Goal: Navigation & Orientation: Find specific page/section

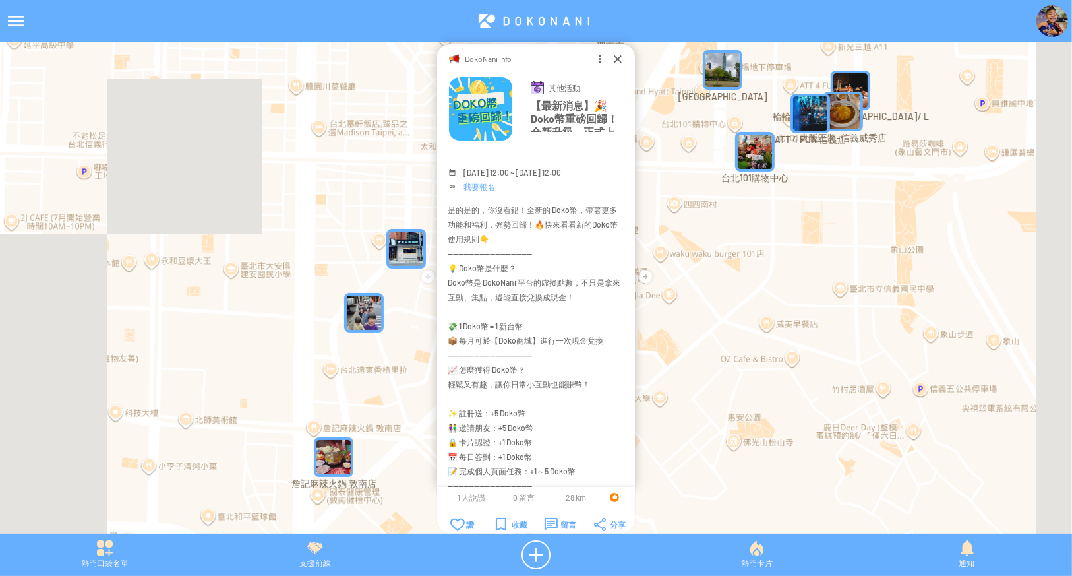
click at [1049, 21] on img at bounding box center [1052, 21] width 32 height 32
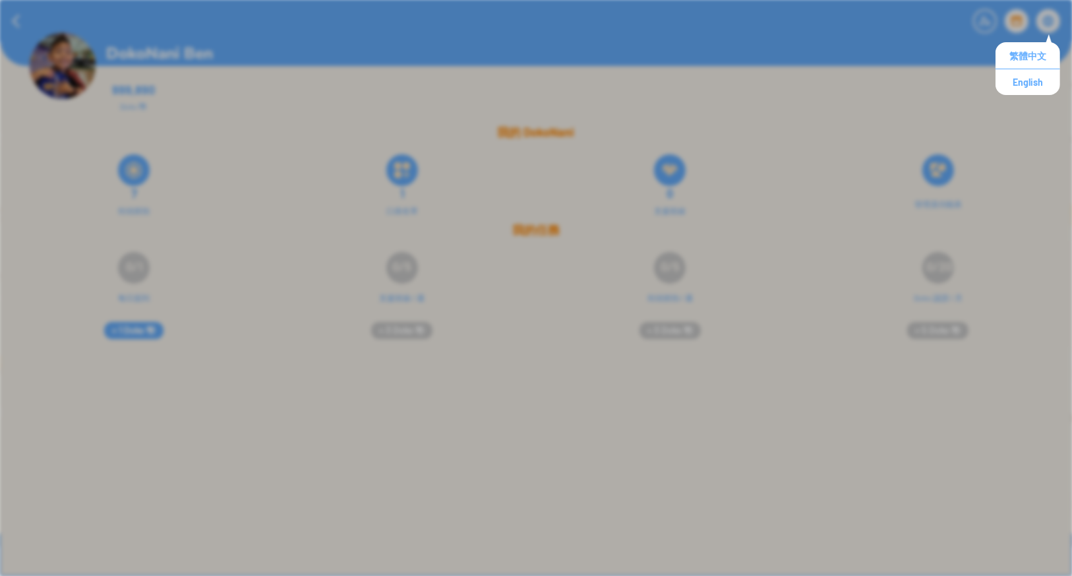
click at [842, 41] on div at bounding box center [536, 21] width 1072 height 42
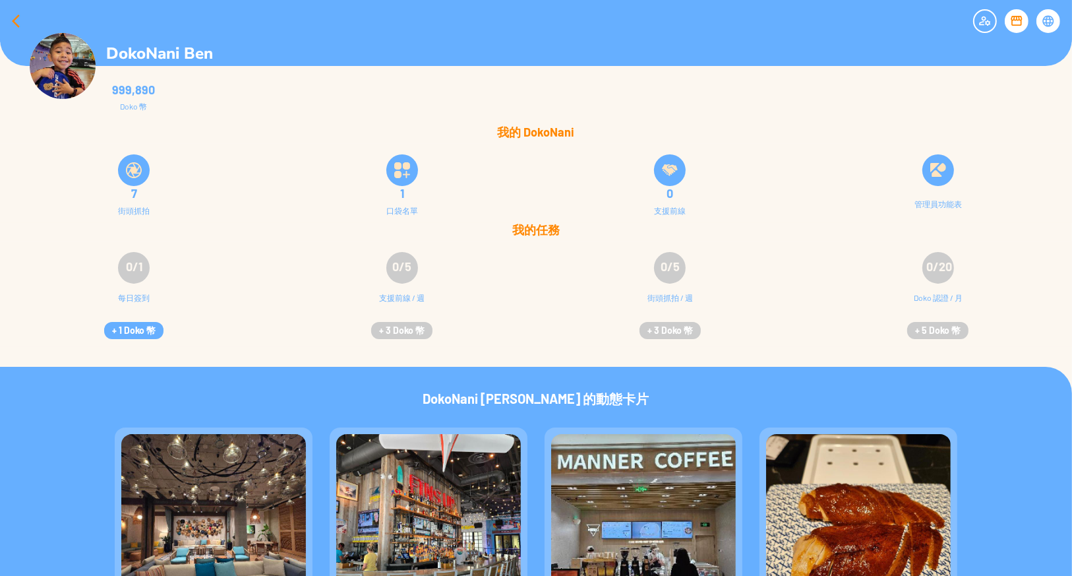
click at [16, 20] on div at bounding box center [16, 21] width 32 height 32
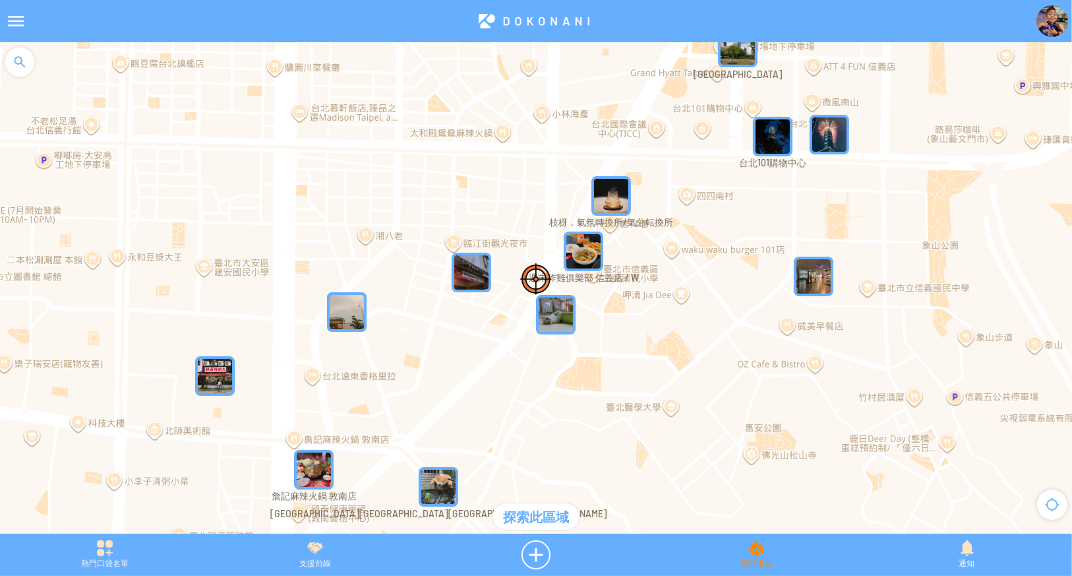
drag, startPoint x: 771, startPoint y: 561, endPoint x: 782, endPoint y: 552, distance: 14.0
click at [773, 561] on div "熱門卡片" at bounding box center [756, 554] width 210 height 29
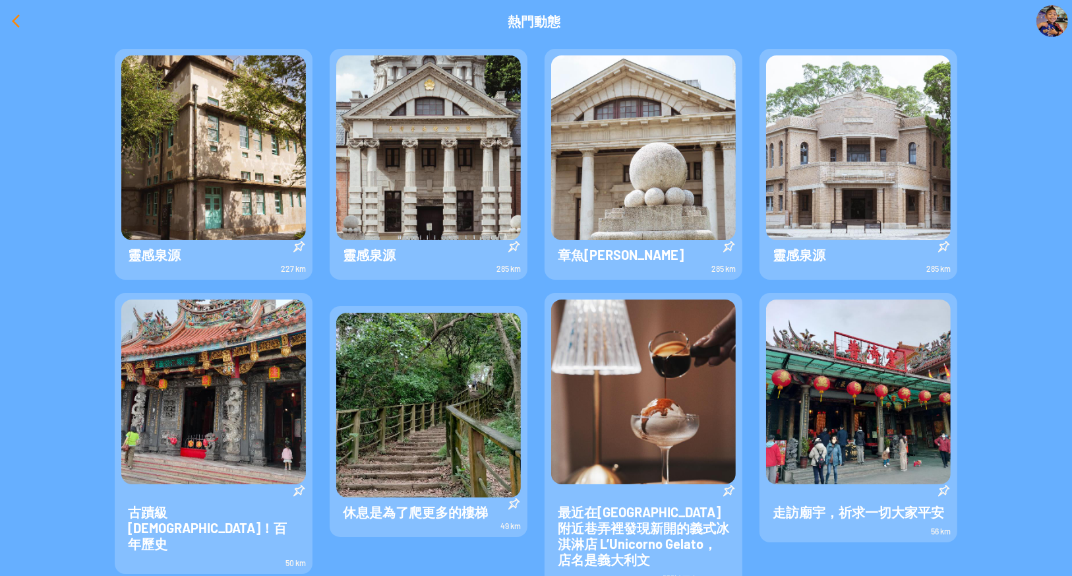
click at [3, 16] on div at bounding box center [16, 21] width 32 height 32
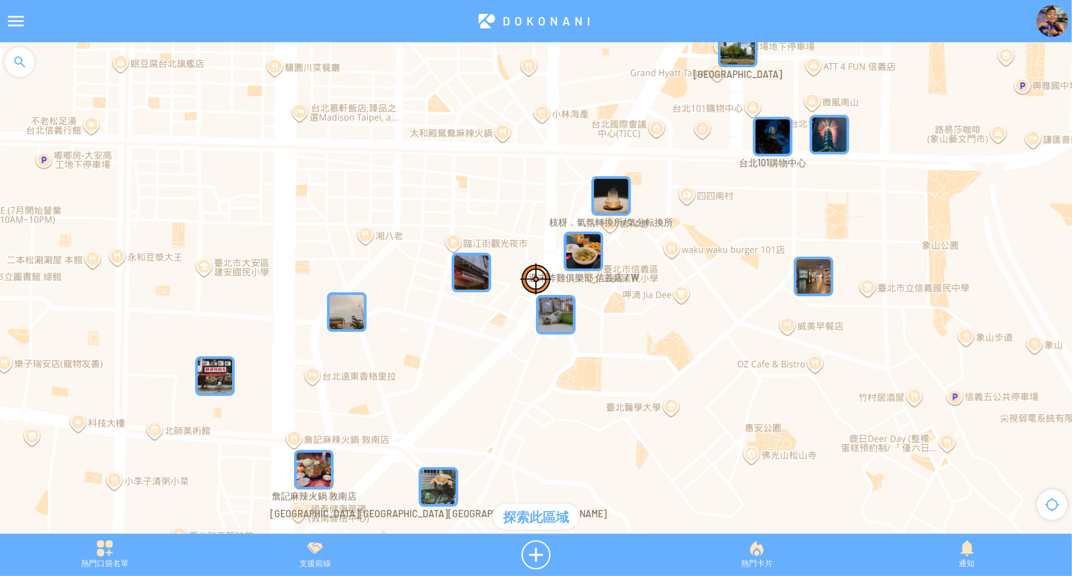
click at [13, 24] on div at bounding box center [16, 21] width 32 height 32
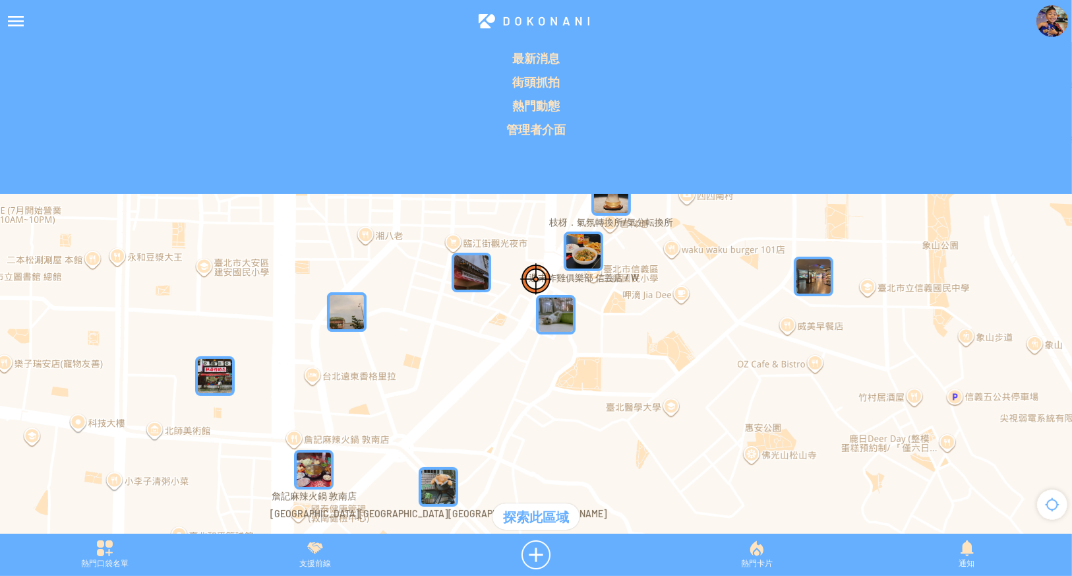
click at [18, 21] on div at bounding box center [16, 21] width 32 height 32
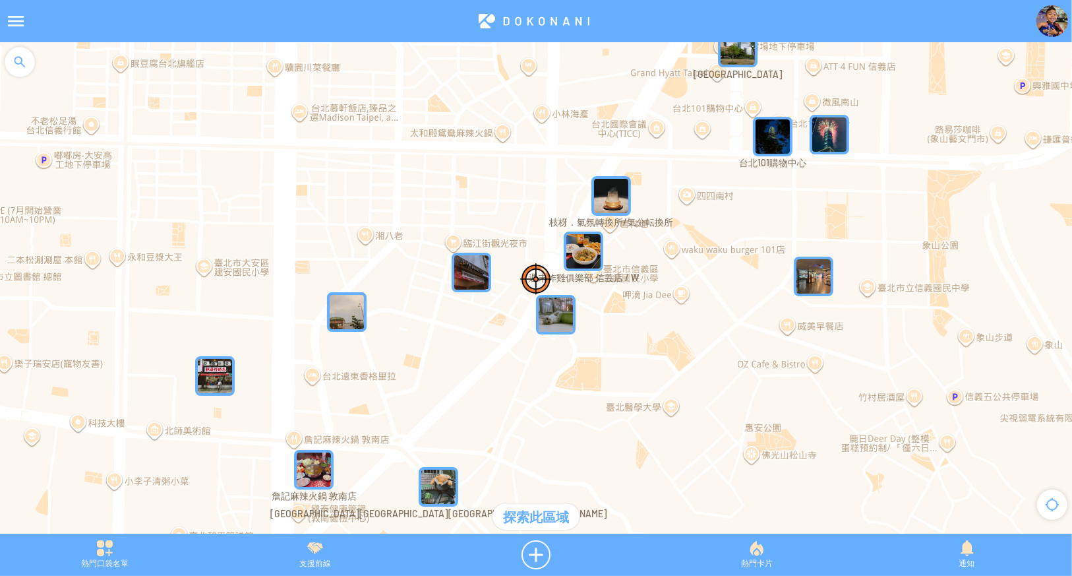
click at [18, 21] on div at bounding box center [16, 21] width 32 height 32
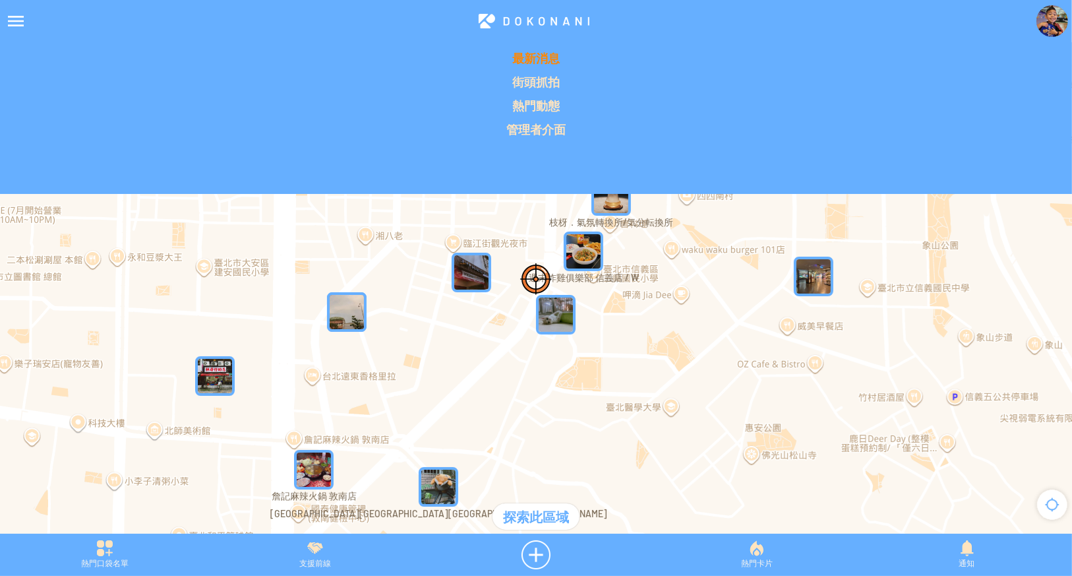
drag, startPoint x: 584, startPoint y: 111, endPoint x: 416, endPoint y: 59, distance: 176.0
click at [416, 59] on div "最新消息 街頭抓拍 熱門動態 管理者介面" at bounding box center [536, 93] width 1072 height 87
click at [468, 79] on p "街頭抓拍" at bounding box center [536, 82] width 1056 height 16
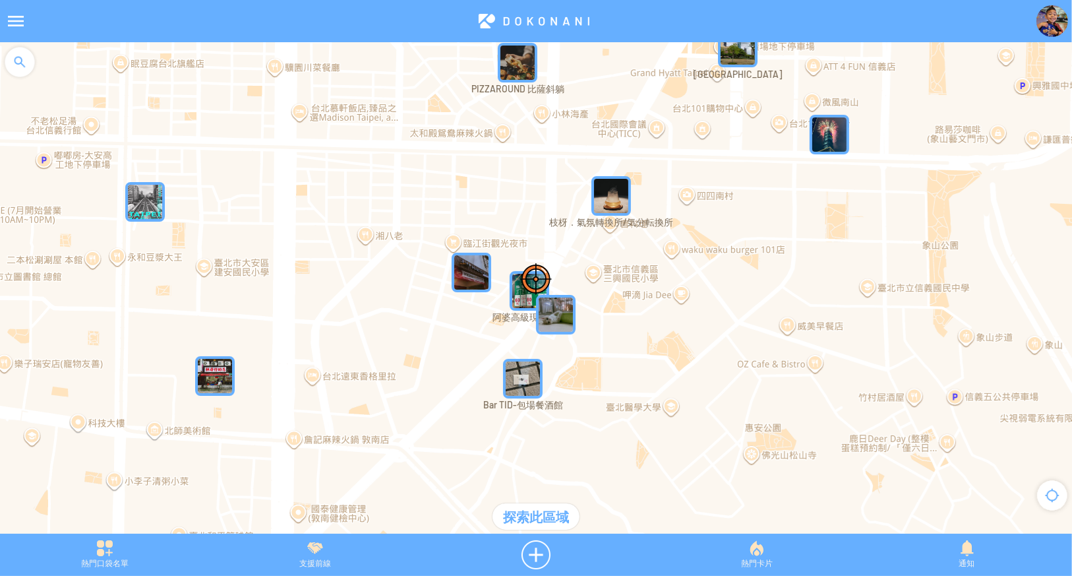
click at [15, 23] on div at bounding box center [16, 21] width 32 height 32
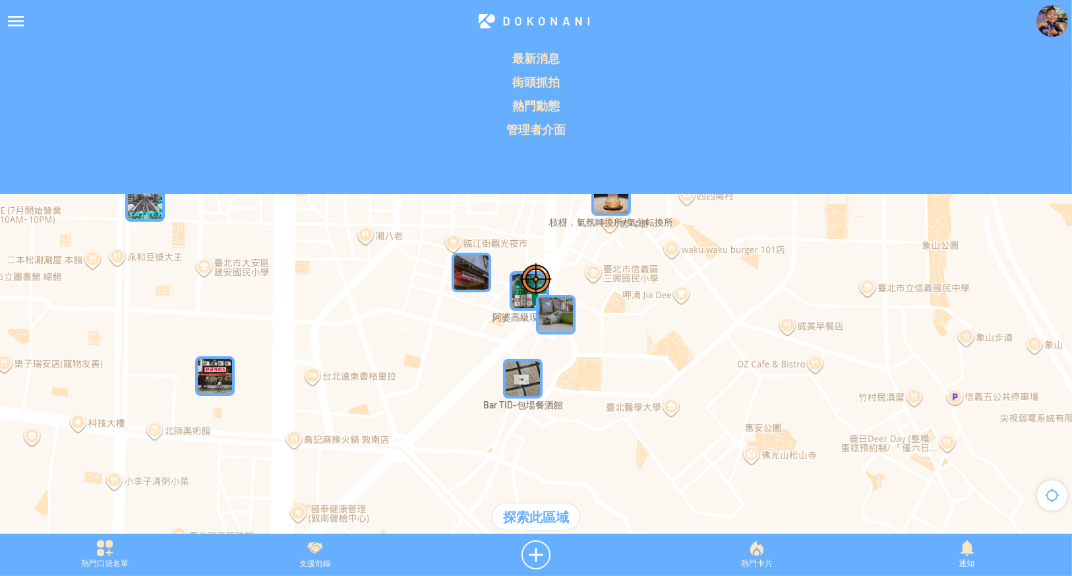
click at [5, 27] on div at bounding box center [16, 21] width 32 height 32
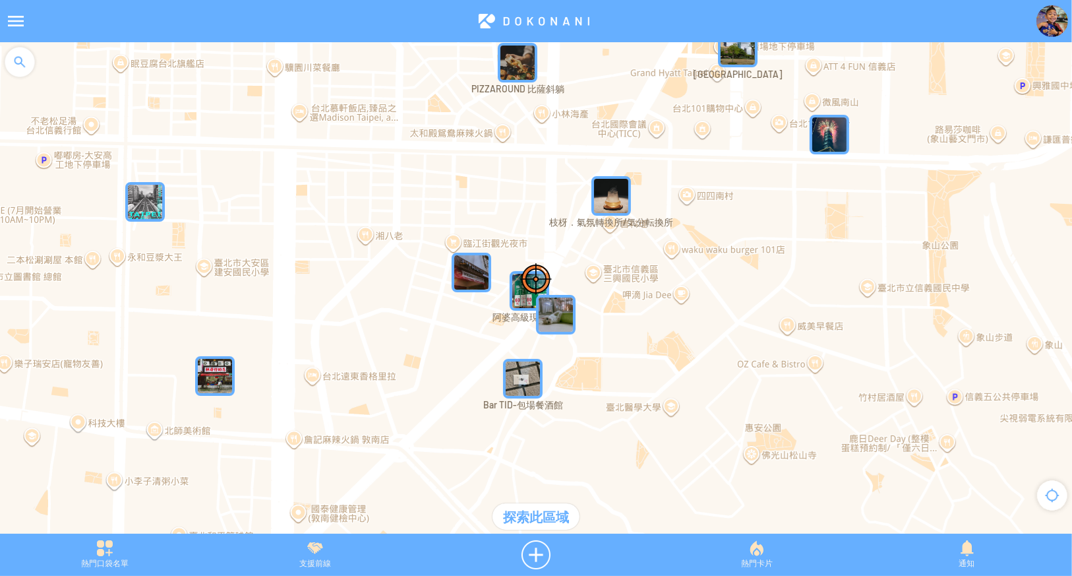
click at [5, 27] on div at bounding box center [16, 21] width 32 height 32
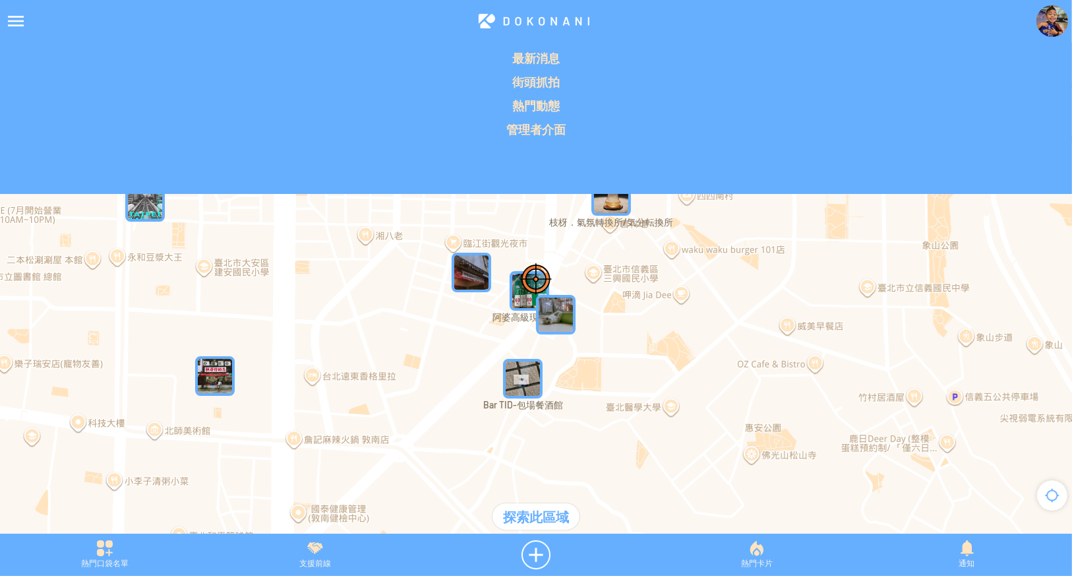
click at [16, 18] on div at bounding box center [16, 21] width 32 height 32
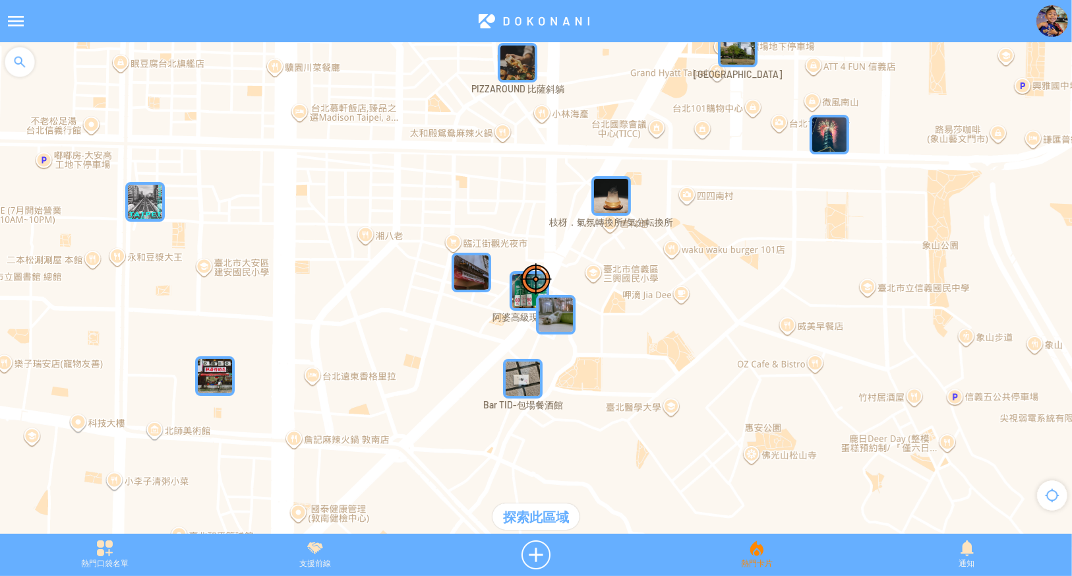
click at [759, 564] on div "熱門卡片" at bounding box center [756, 554] width 210 height 29
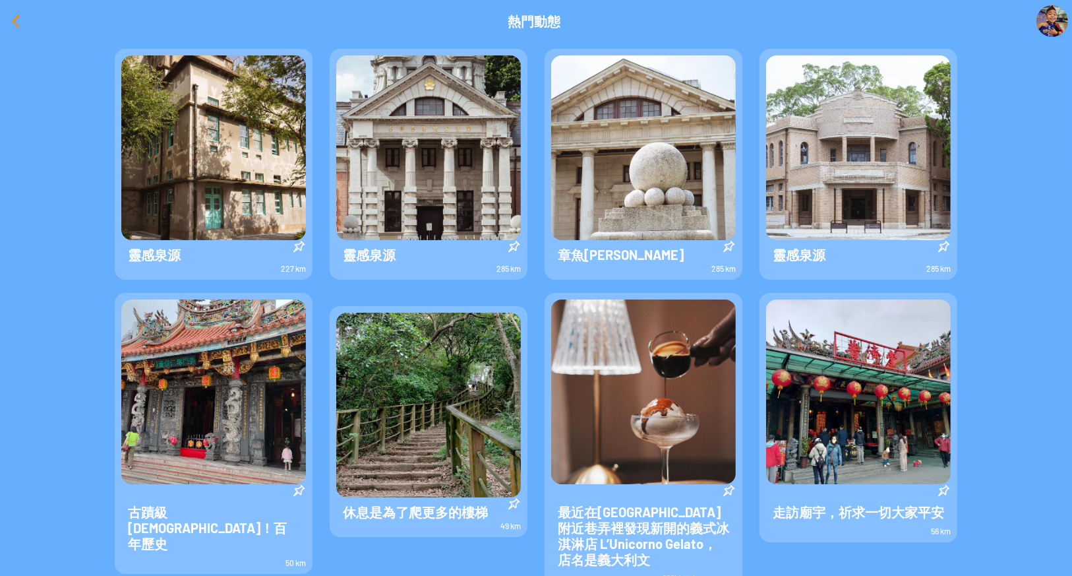
click at [18, 16] on div at bounding box center [16, 21] width 32 height 32
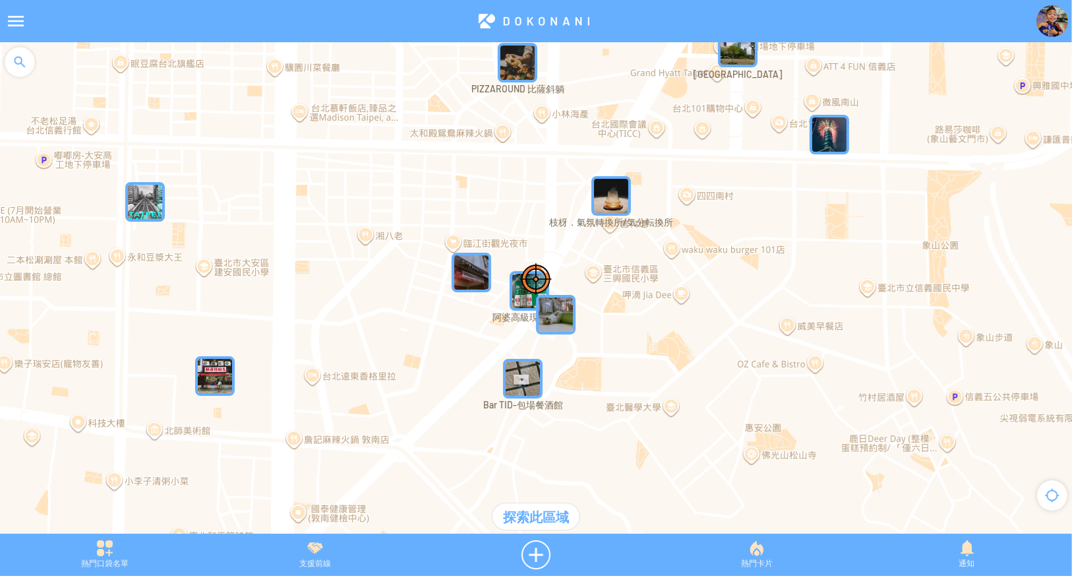
click at [18, 16] on div at bounding box center [16, 21] width 32 height 32
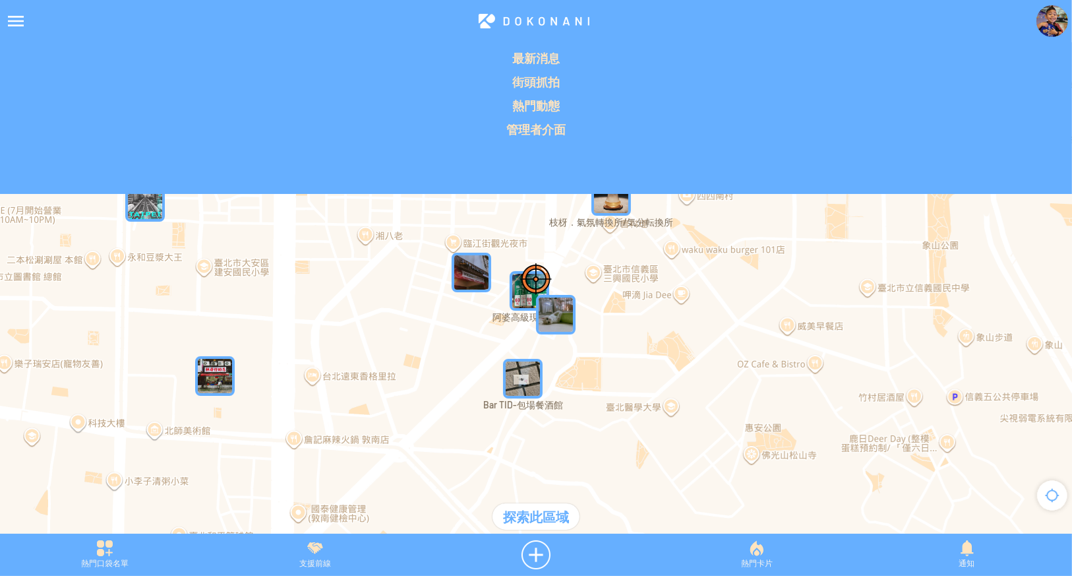
click at [13, 28] on div at bounding box center [16, 21] width 32 height 32
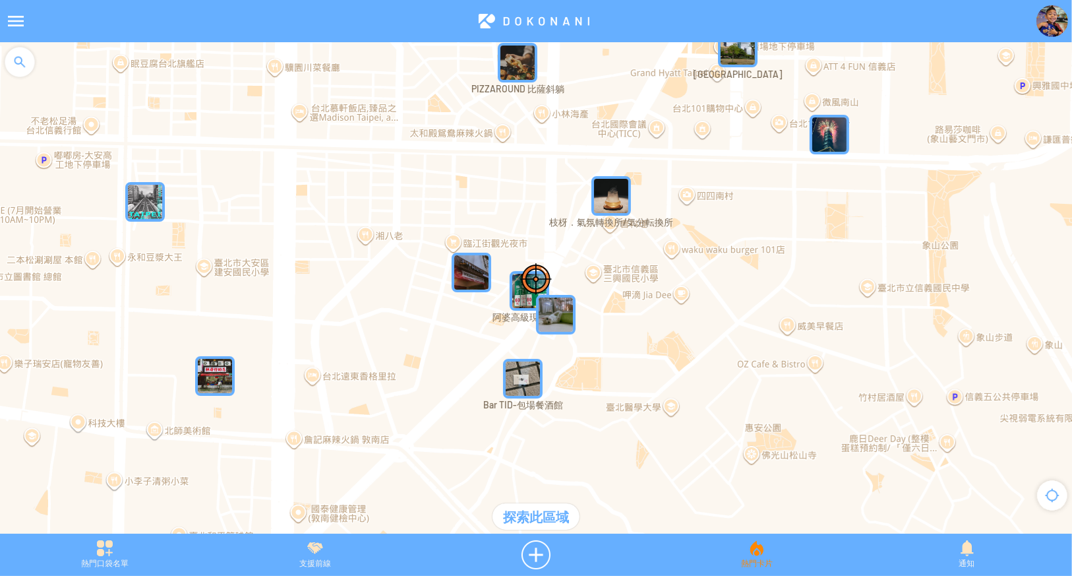
click at [767, 547] on div "熱門卡片" at bounding box center [756, 554] width 210 height 29
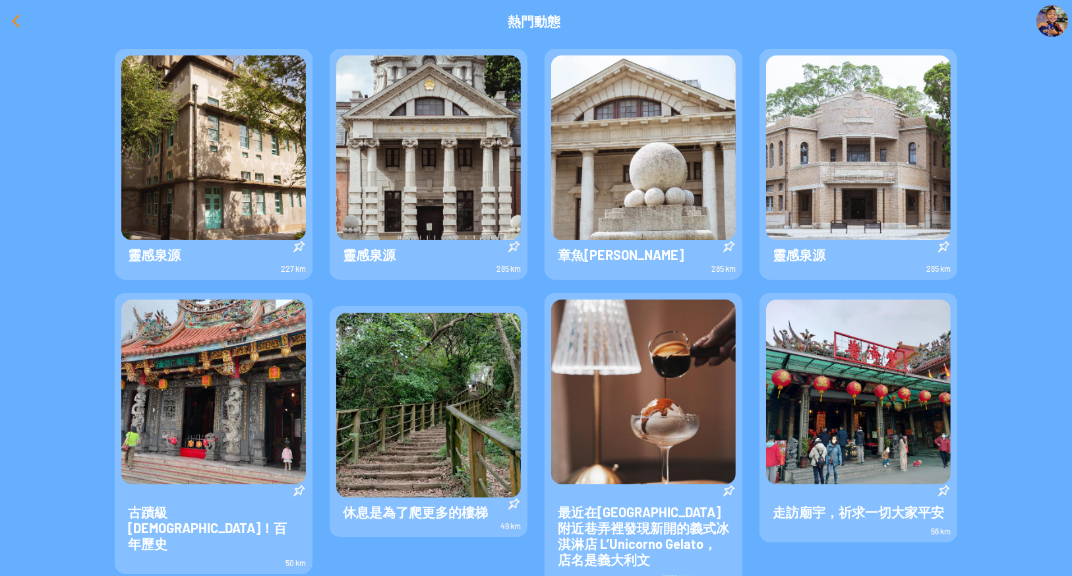
click at [1, 21] on div at bounding box center [16, 21] width 32 height 32
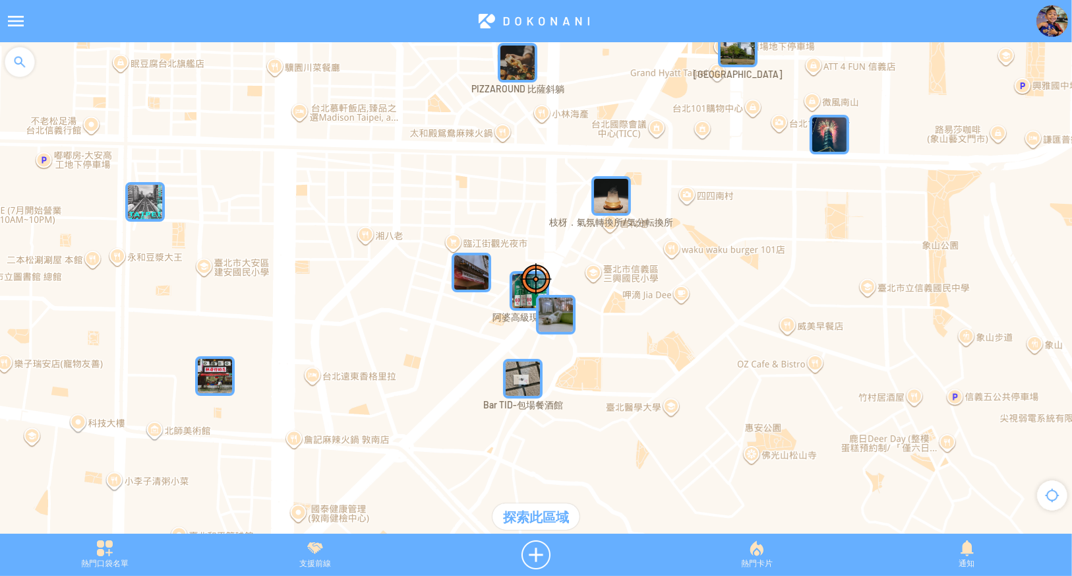
click at [328, 574] on div "熱門口袋名單 支援前線 熱門卡片 通知" at bounding box center [536, 554] width 1072 height 42
click at [326, 564] on div "支援前線" at bounding box center [315, 554] width 210 height 29
